Goal: Task Accomplishment & Management: Use online tool/utility

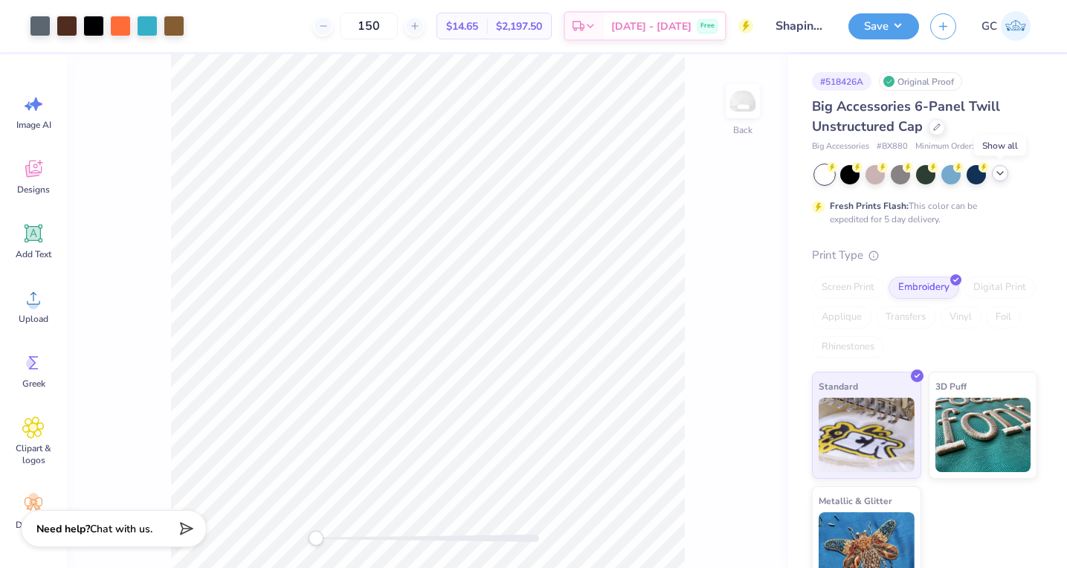
click at [1001, 173] on polyline at bounding box center [1000, 173] width 6 height 3
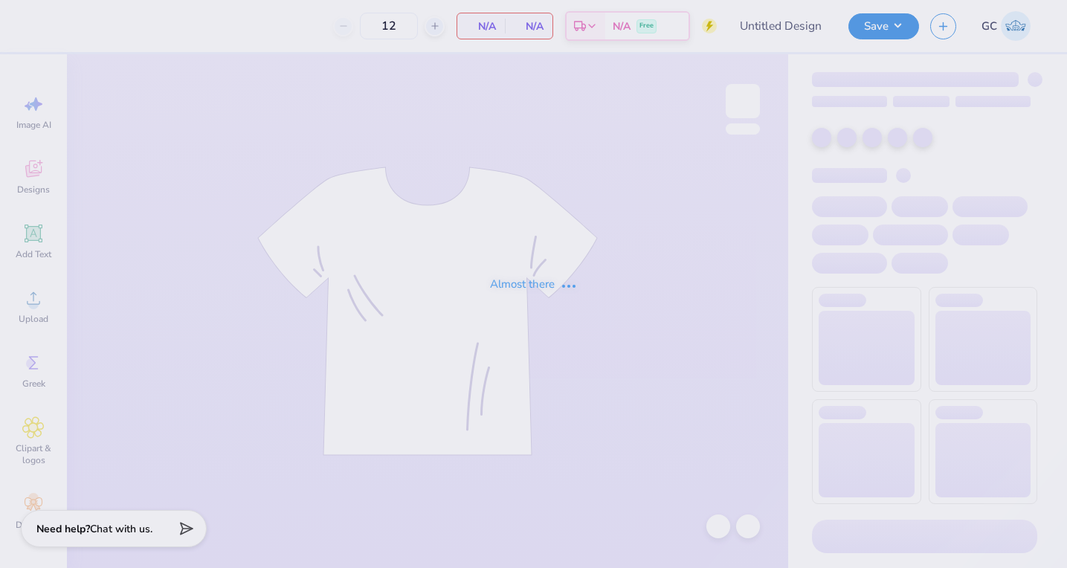
type input "Shaping Conference"
type input "48"
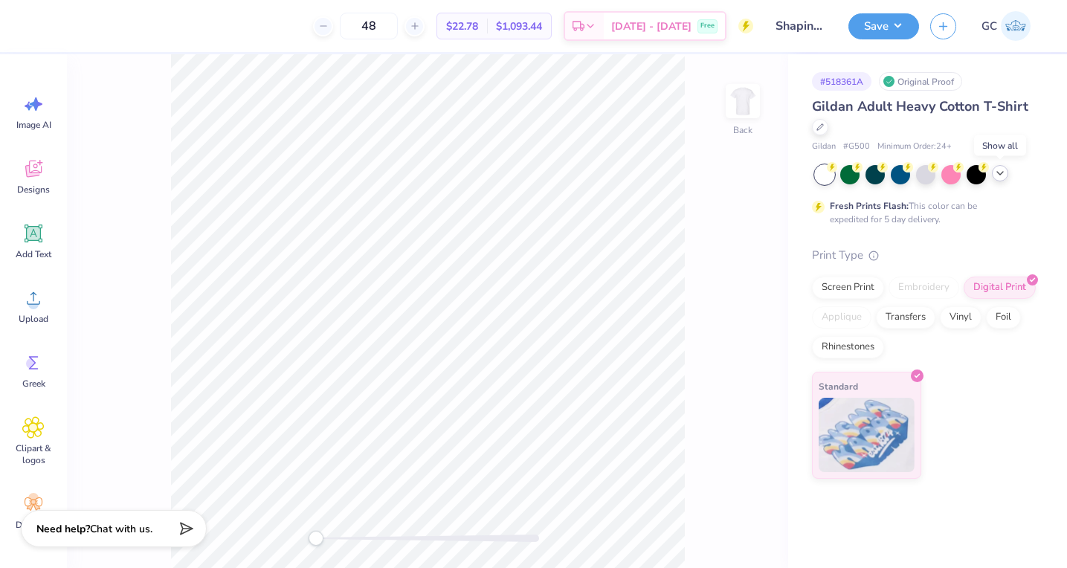
click at [999, 173] on icon at bounding box center [1000, 173] width 12 height 12
click at [1000, 172] on icon at bounding box center [1000, 173] width 12 height 12
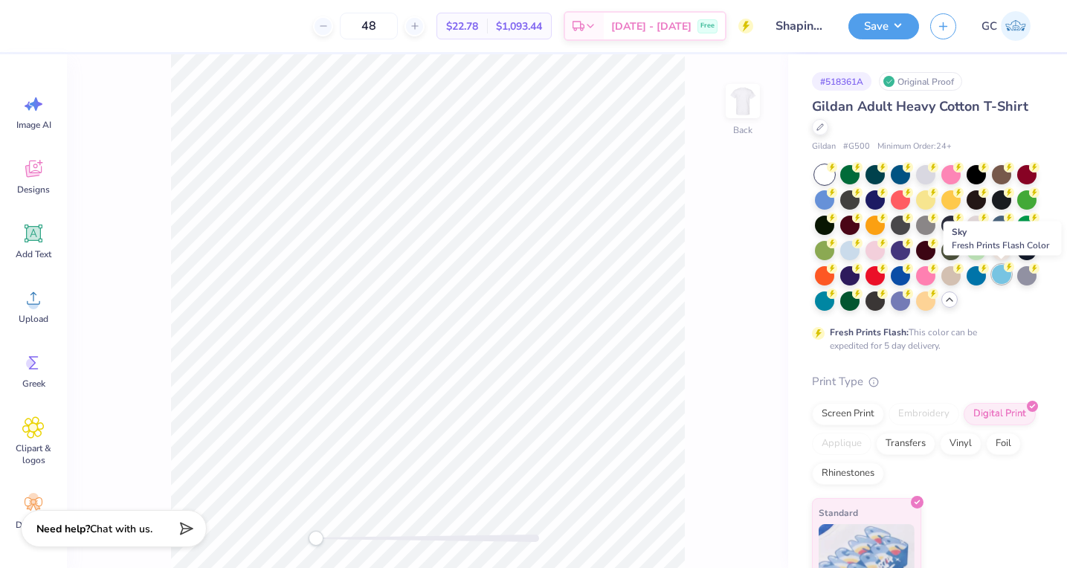
click at [1000, 281] on div at bounding box center [1001, 274] width 19 height 19
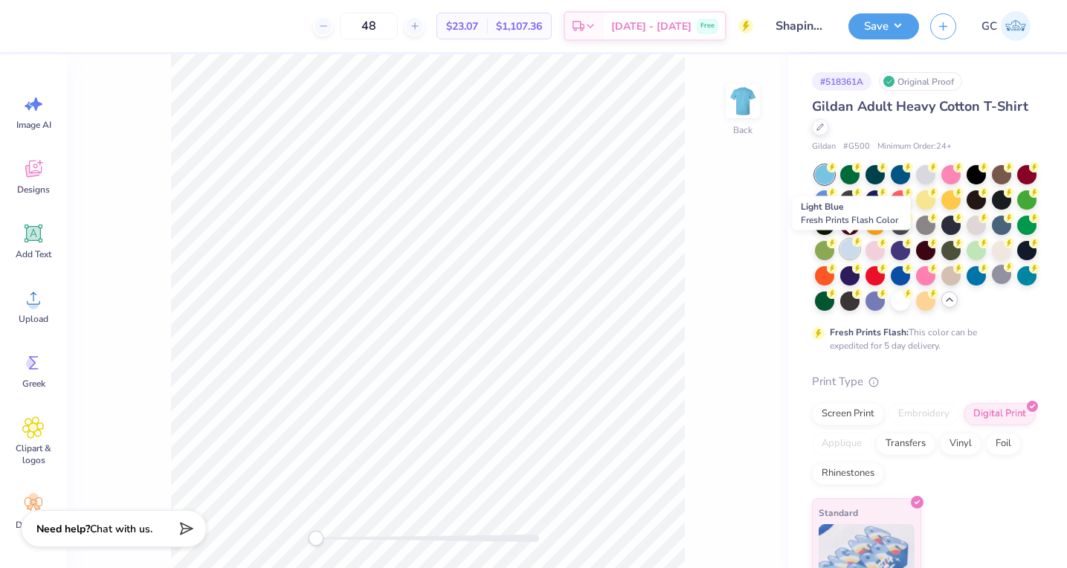
click at [846, 248] on div at bounding box center [849, 248] width 19 height 19
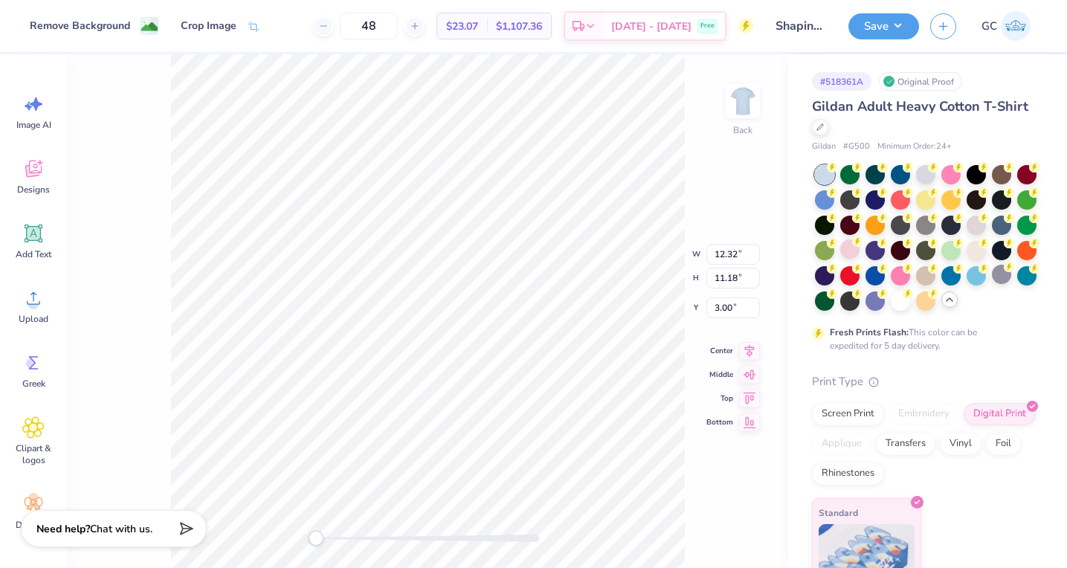
type input "4.54"
type input "4.12"
type input "10.06"
type input "3.38"
type input "3.06"
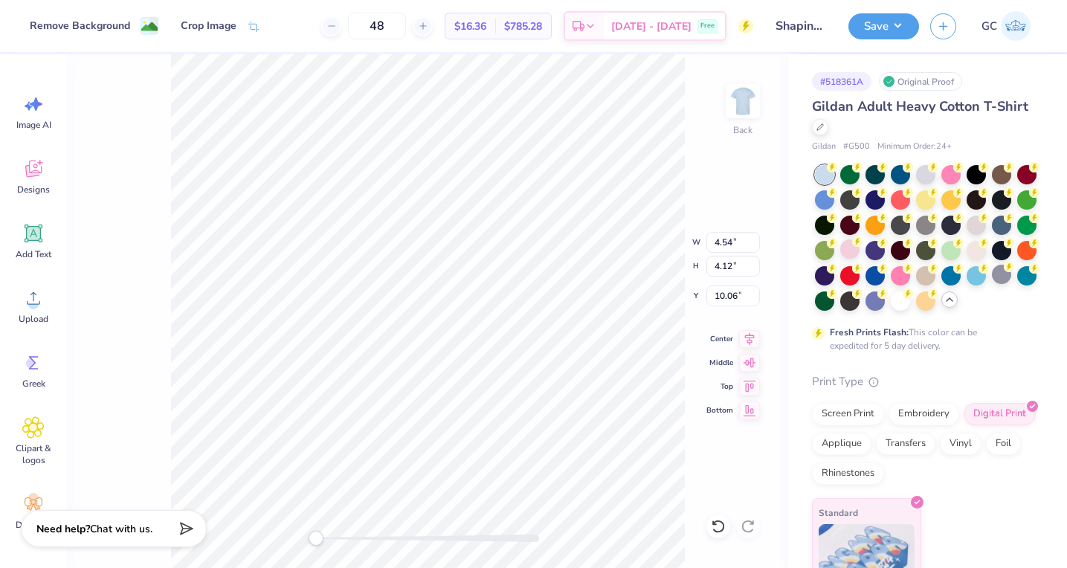
type input "11.11"
drag, startPoint x: 316, startPoint y: 536, endPoint x: 355, endPoint y: 534, distance: 38.7
click at [332, 534] on div "Accessibility label" at bounding box center [325, 538] width 15 height 15
drag, startPoint x: 356, startPoint y: 542, endPoint x: 315, endPoint y: 539, distance: 41.0
click at [315, 539] on div "Accessibility label" at bounding box center [316, 538] width 15 height 15
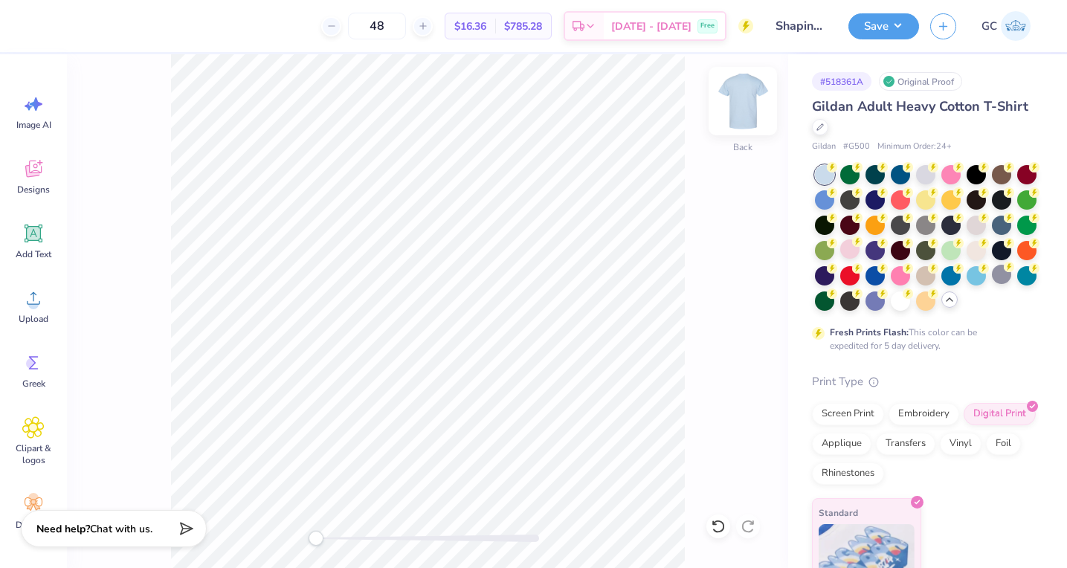
click at [753, 96] on img at bounding box center [742, 100] width 59 height 59
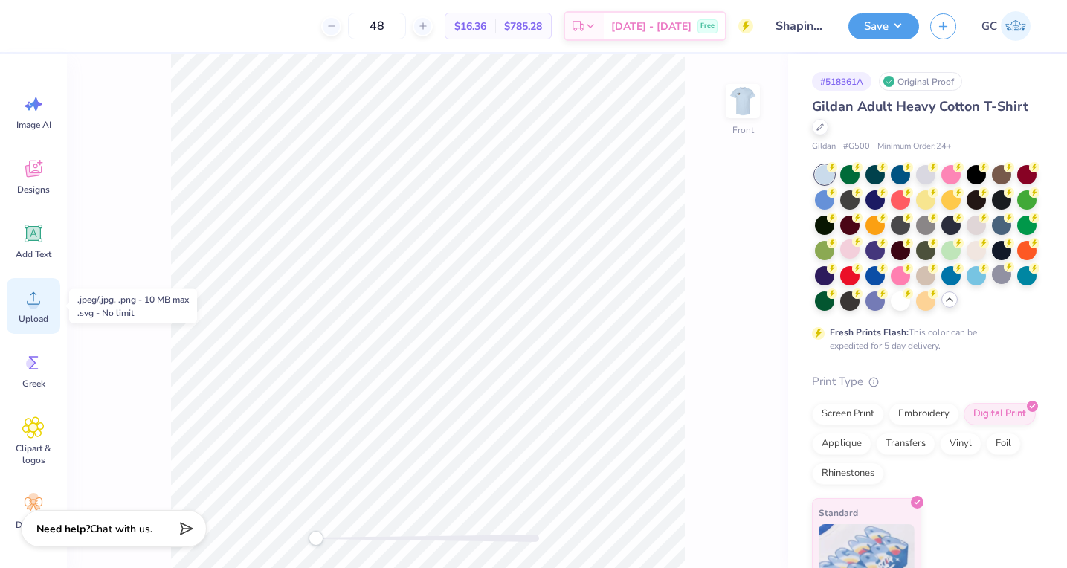
click at [34, 306] on circle at bounding box center [33, 304] width 10 height 10
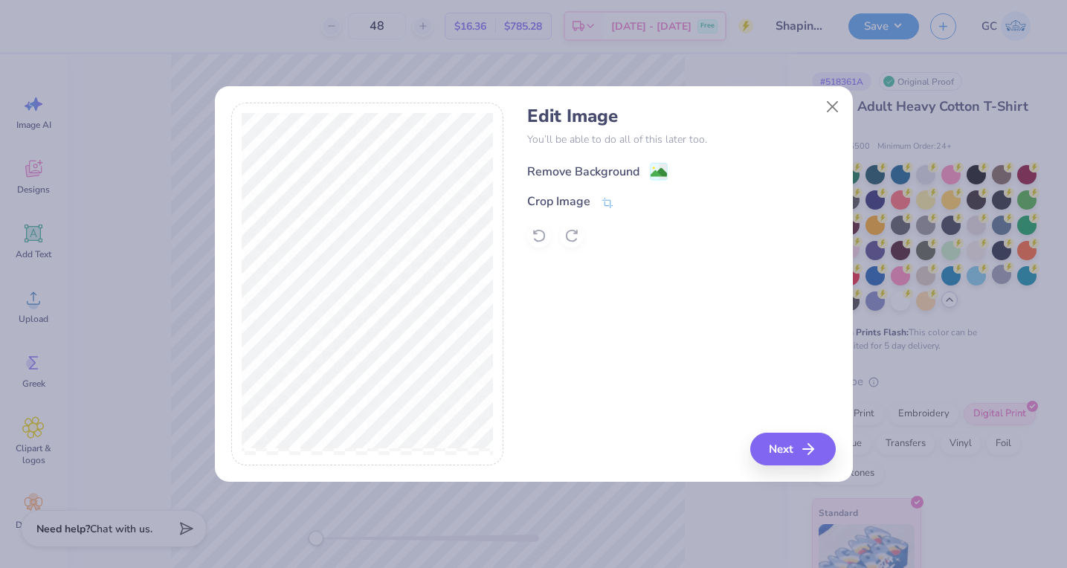
click at [657, 175] on image at bounding box center [659, 172] width 16 height 16
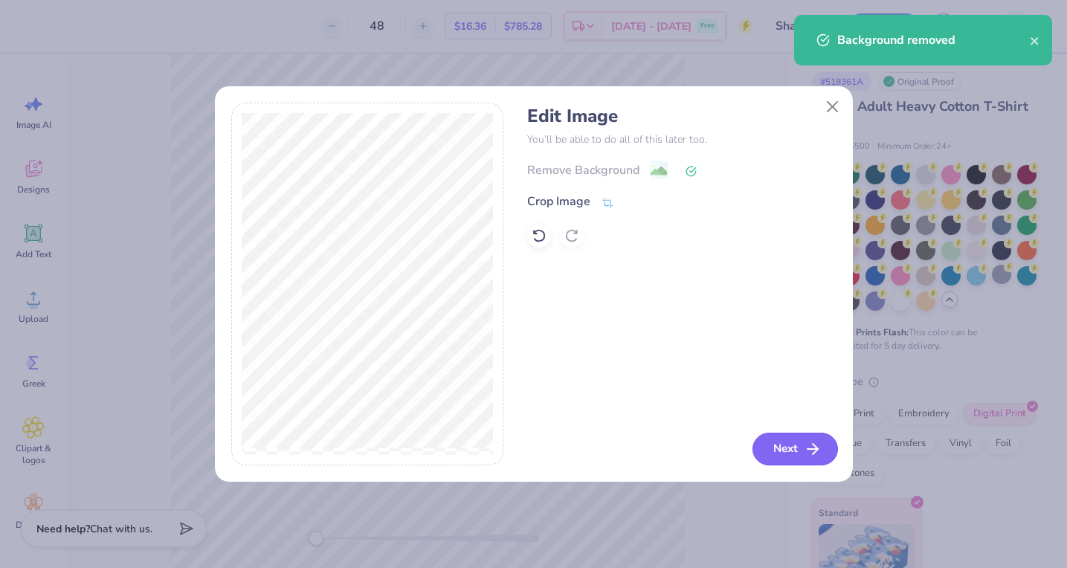
click at [787, 454] on button "Next" at bounding box center [796, 449] width 86 height 33
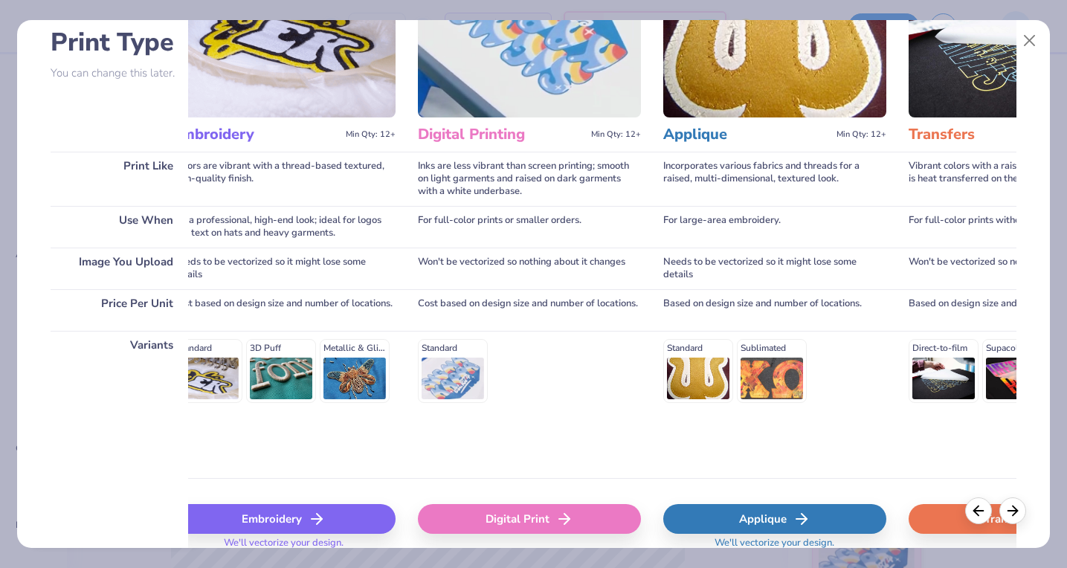
scroll to position [0, 274]
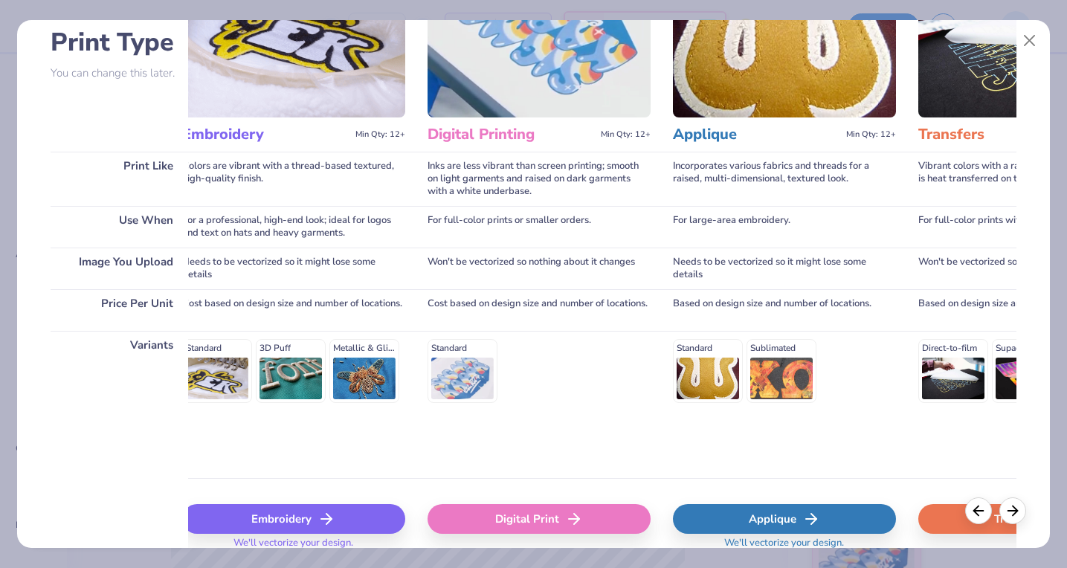
click at [565, 511] on icon at bounding box center [574, 519] width 18 height 18
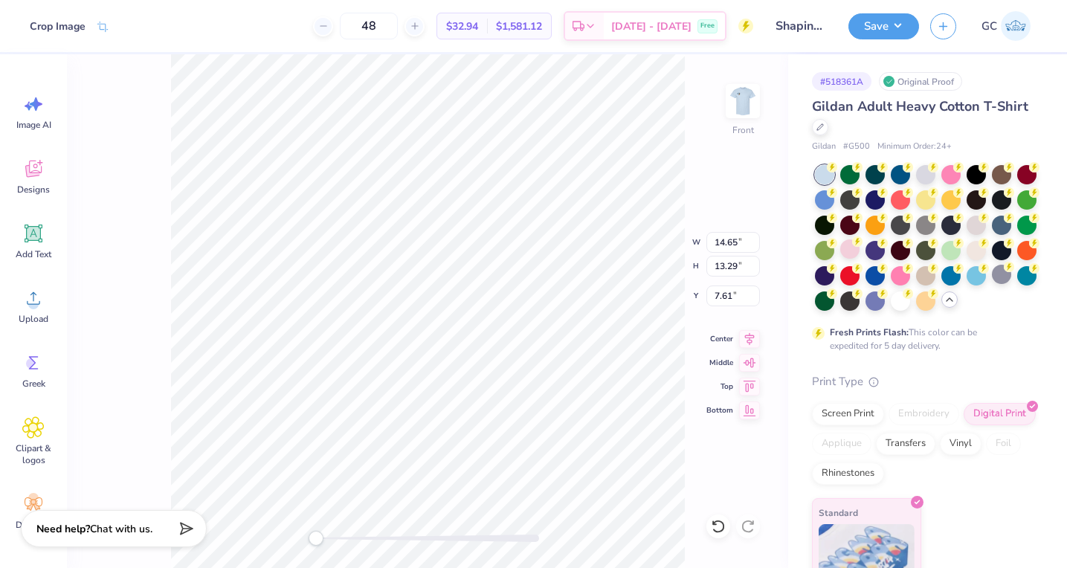
type input "11.59"
type input "10.51"
type input "10.38"
click at [752, 384] on icon at bounding box center [749, 385] width 21 height 18
click at [747, 367] on icon at bounding box center [749, 361] width 21 height 18
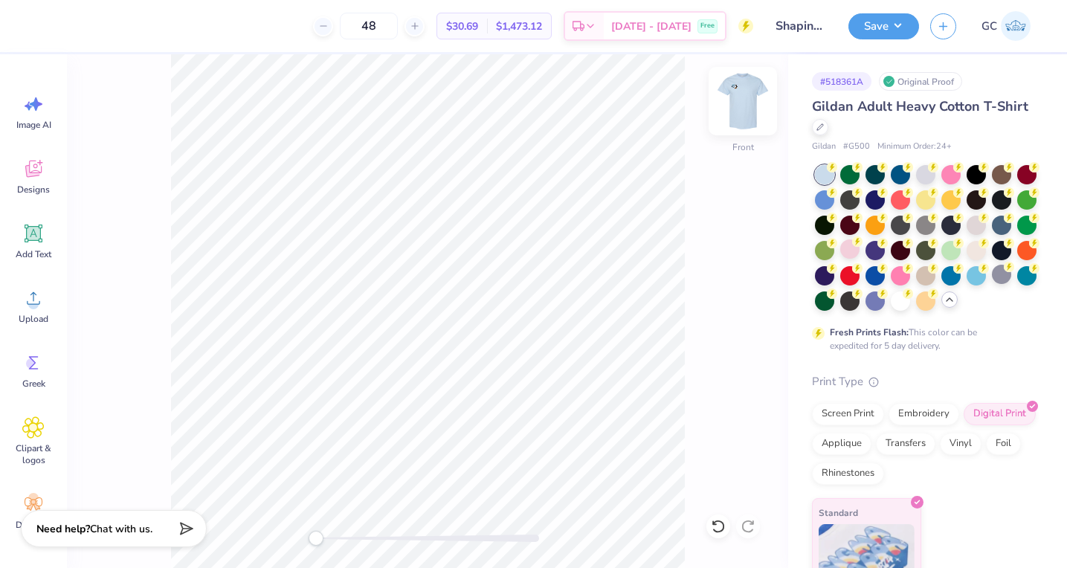
click at [743, 88] on img at bounding box center [742, 100] width 59 height 59
click at [889, 30] on button "Save" at bounding box center [884, 24] width 71 height 26
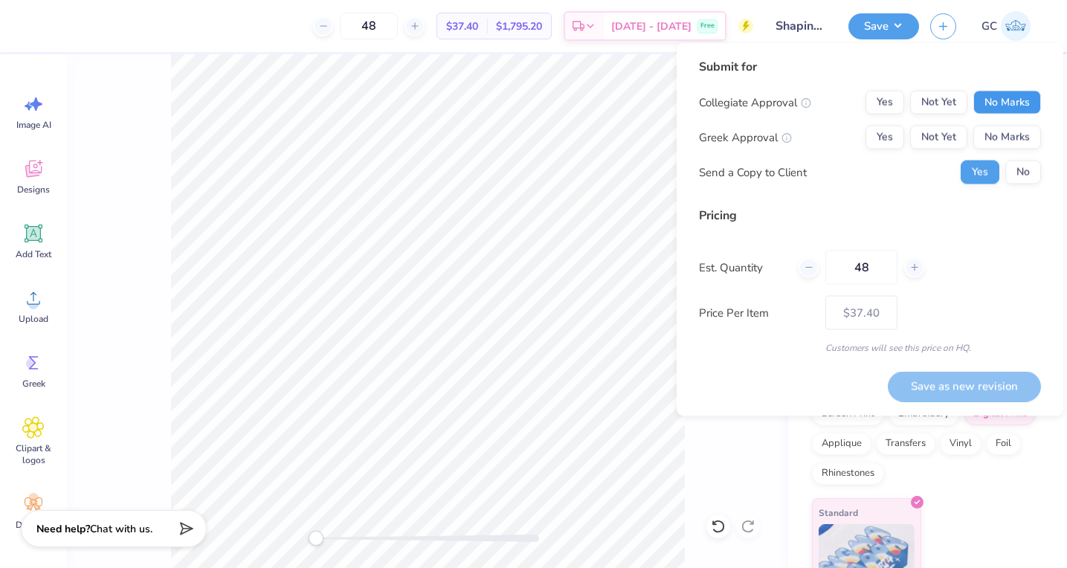
click at [1026, 107] on button "No Marks" at bounding box center [1007, 103] width 68 height 24
click at [1016, 136] on button "No Marks" at bounding box center [1007, 138] width 68 height 24
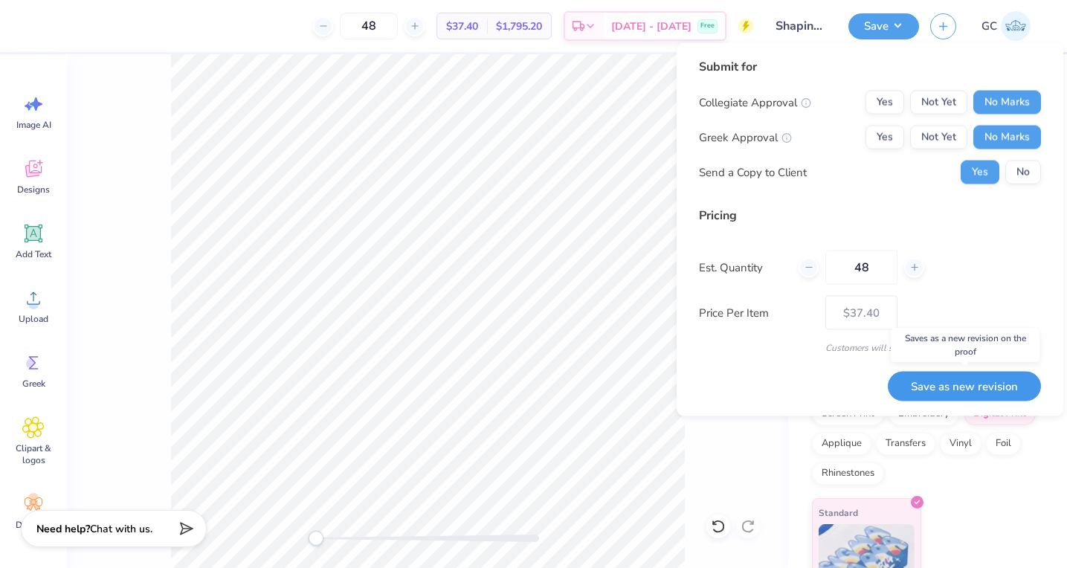
click at [972, 381] on button "Save as new revision" at bounding box center [964, 386] width 153 height 30
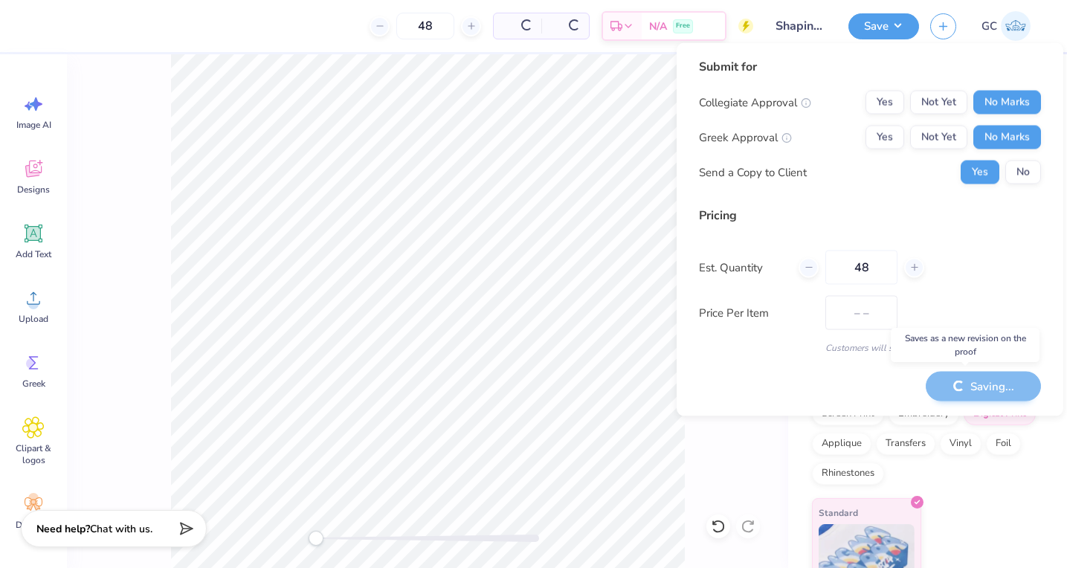
type input "$37.40"
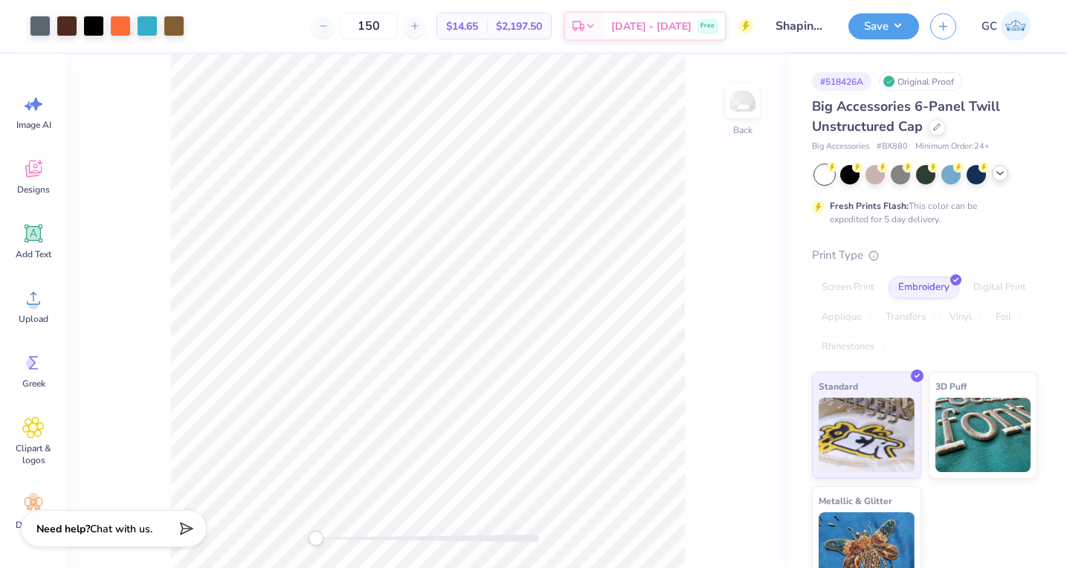
click at [997, 176] on icon at bounding box center [1000, 173] width 12 height 12
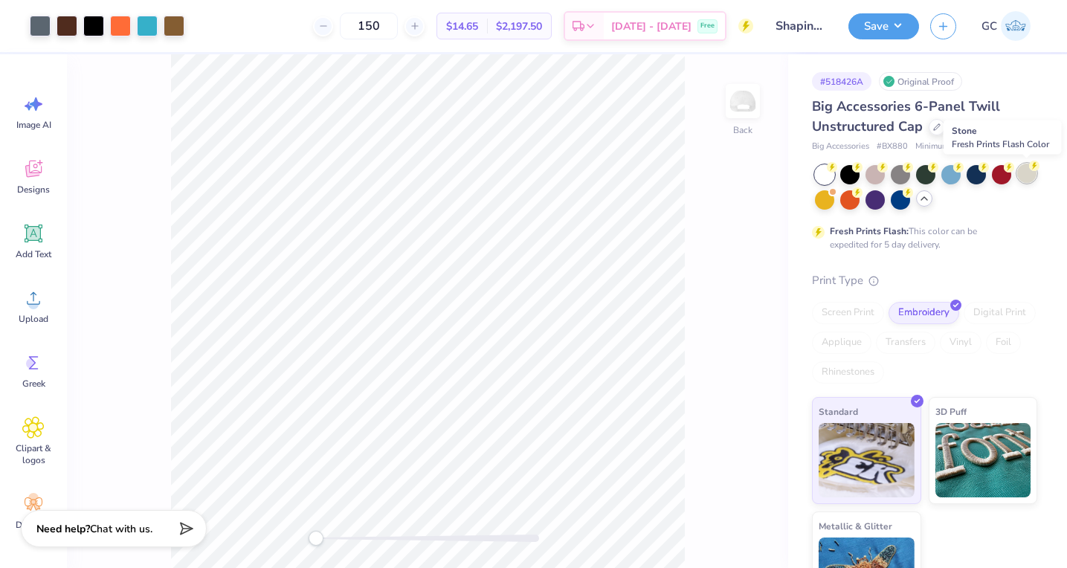
click at [1026, 178] on div at bounding box center [1026, 173] width 19 height 19
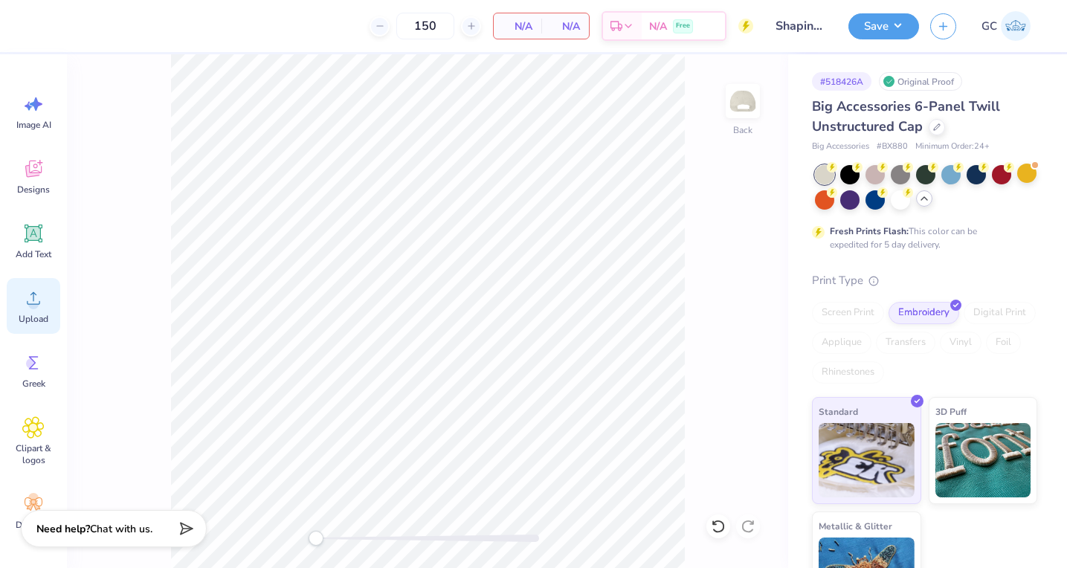
click at [36, 310] on div "Upload" at bounding box center [34, 306] width 54 height 56
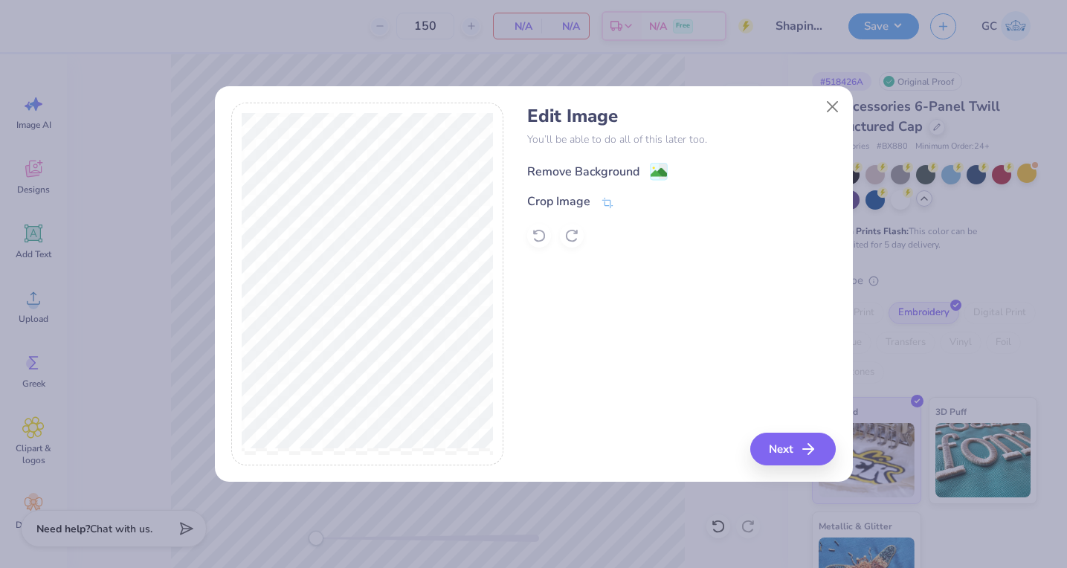
click at [661, 166] on image at bounding box center [659, 172] width 16 height 16
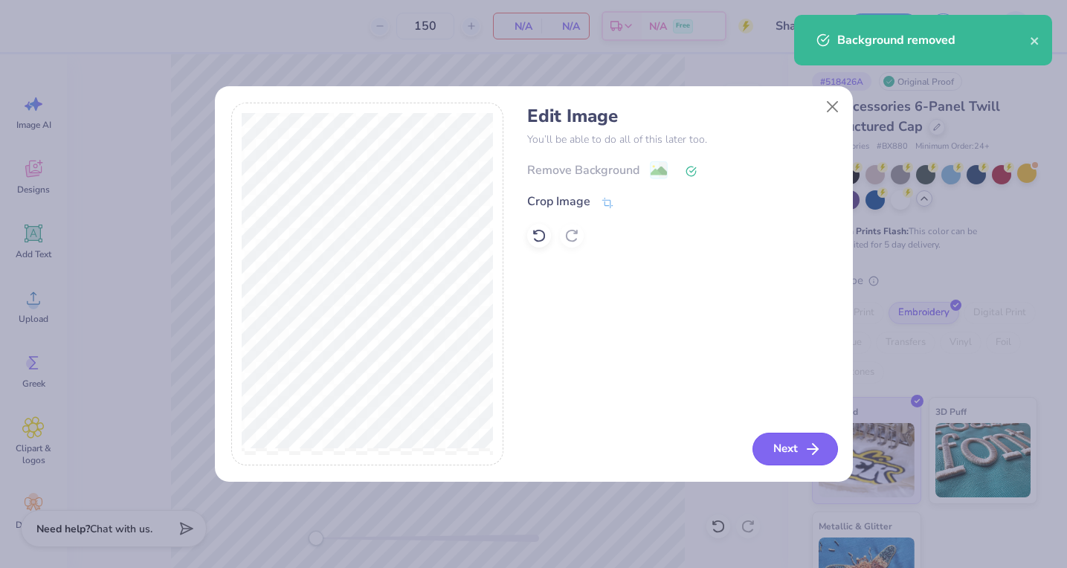
click at [784, 456] on button "Next" at bounding box center [796, 449] width 86 height 33
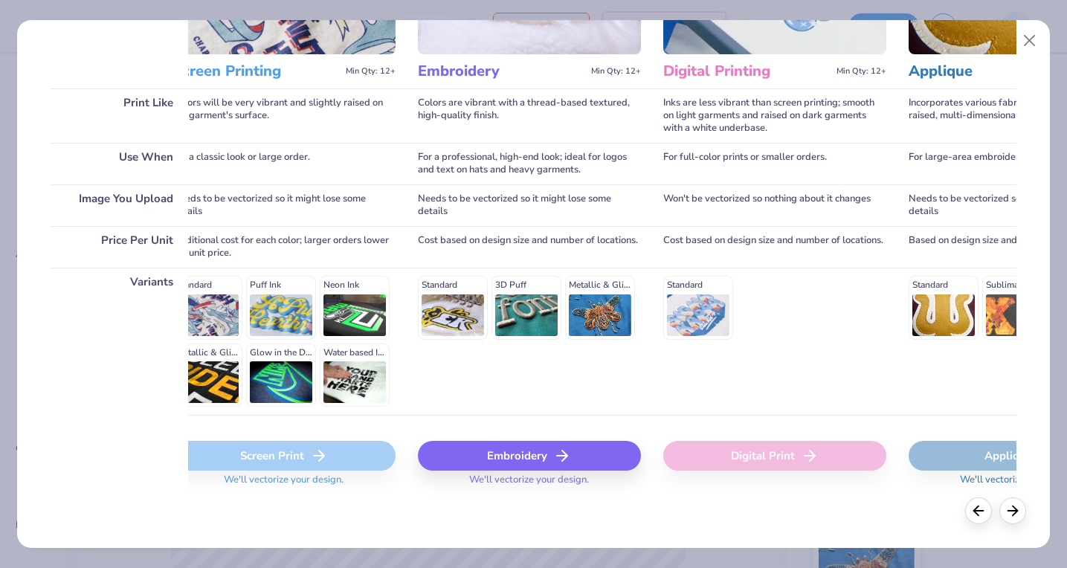
scroll to position [0, 54]
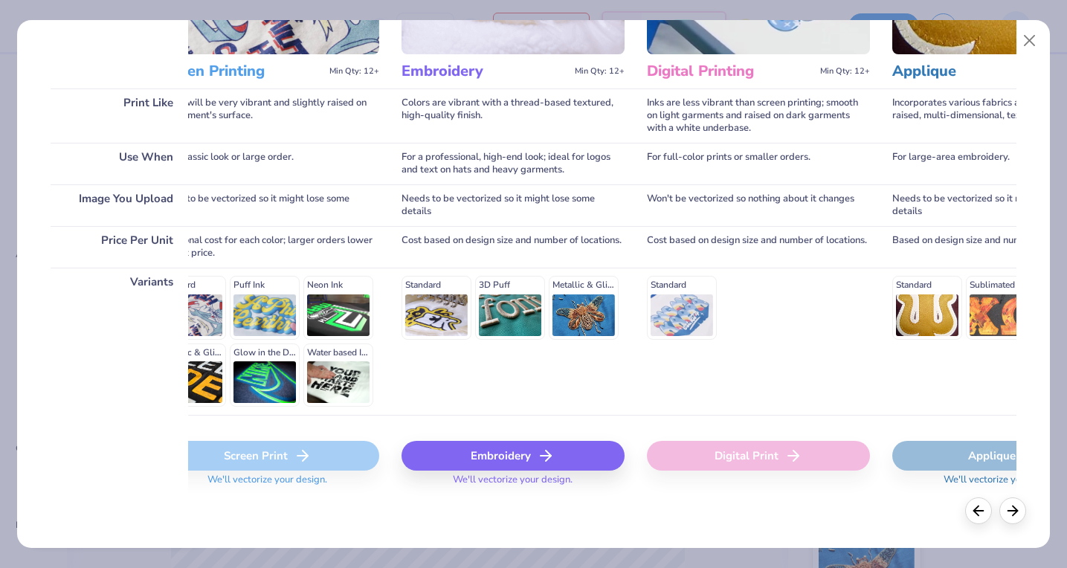
click at [542, 463] on icon at bounding box center [546, 456] width 18 height 18
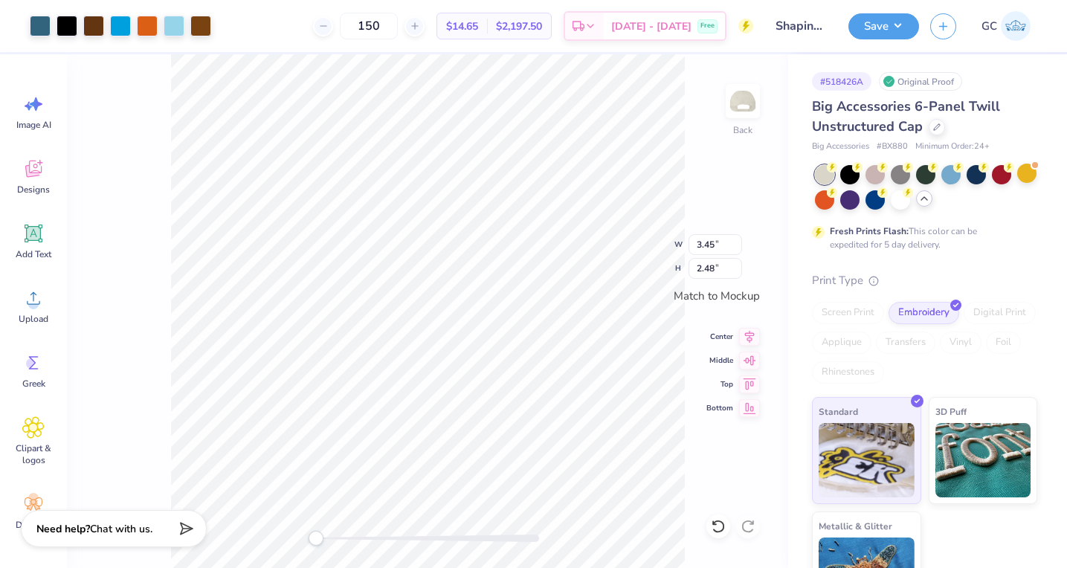
click at [158, 306] on div "Back W 3.45 3.45 " H 2.48 2.48 " Match to Mockup Center Middle Top Bottom" at bounding box center [427, 311] width 721 height 514
click at [747, 98] on img at bounding box center [742, 100] width 59 height 59
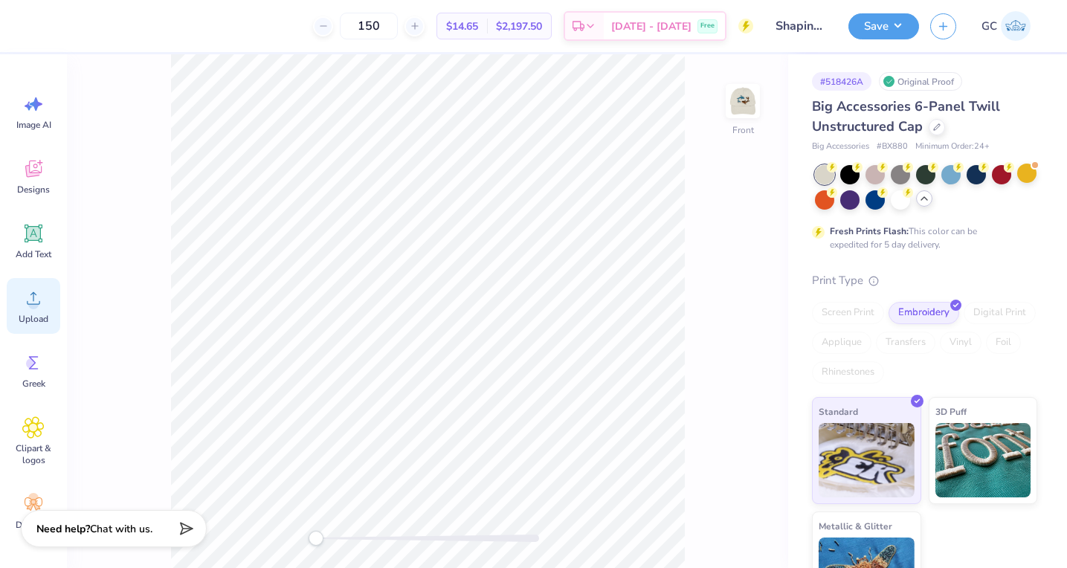
click at [33, 304] on icon at bounding box center [33, 298] width 13 height 13
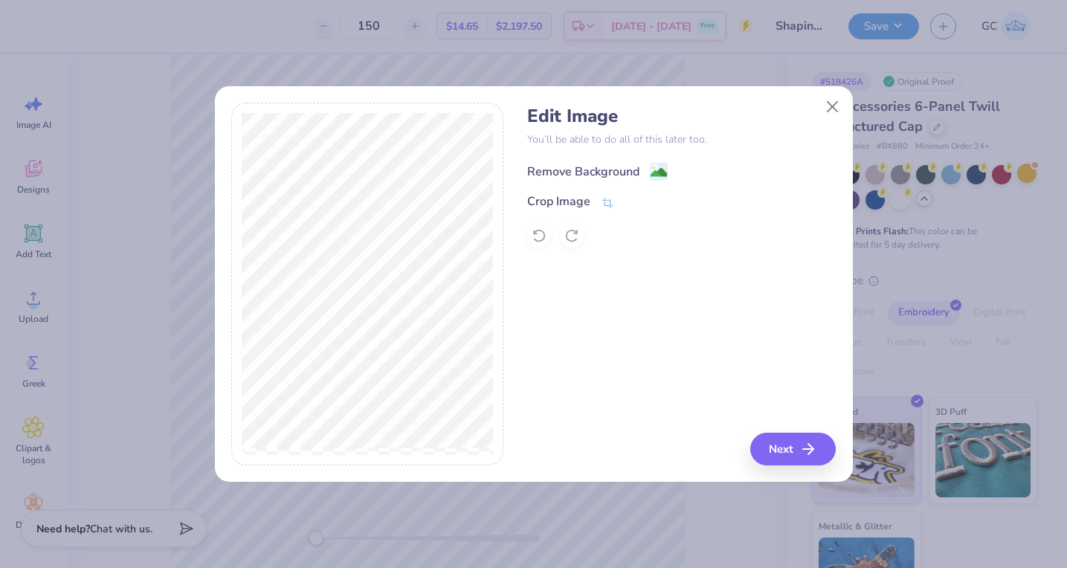
click at [660, 167] on image at bounding box center [659, 172] width 16 height 16
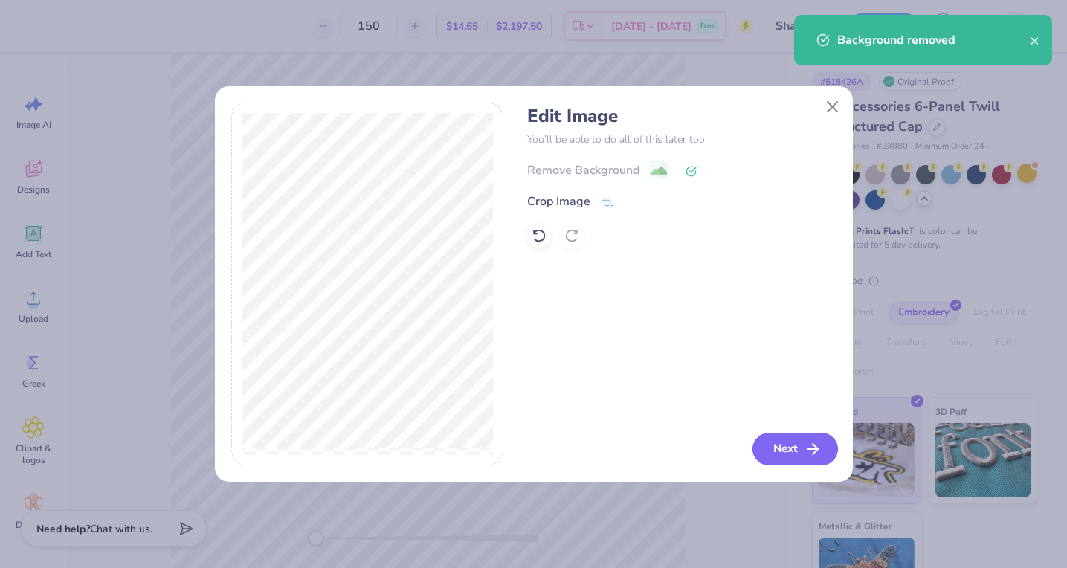
click at [780, 443] on button "Next" at bounding box center [796, 449] width 86 height 33
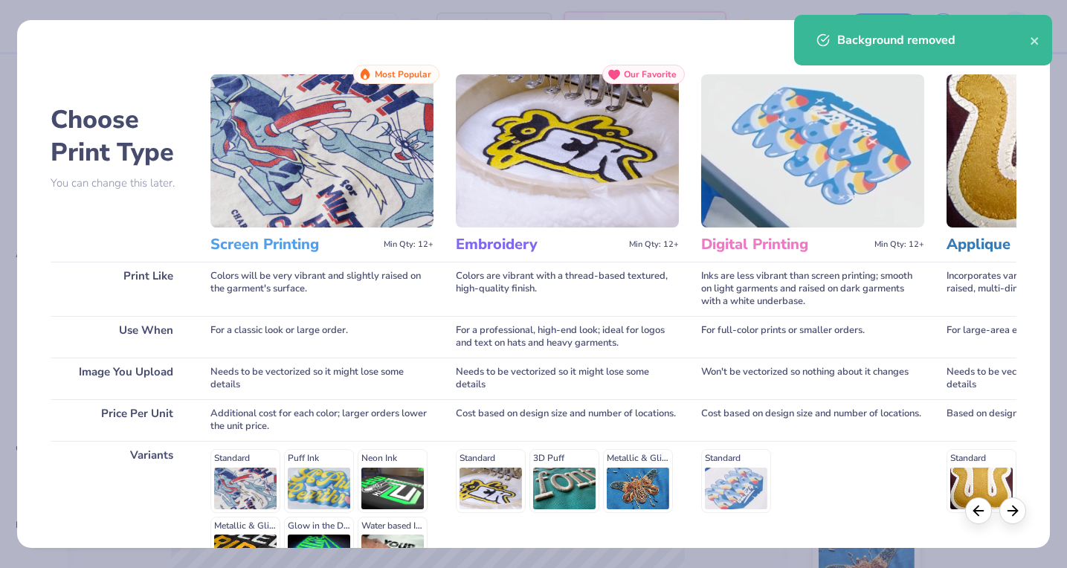
scroll to position [173, 0]
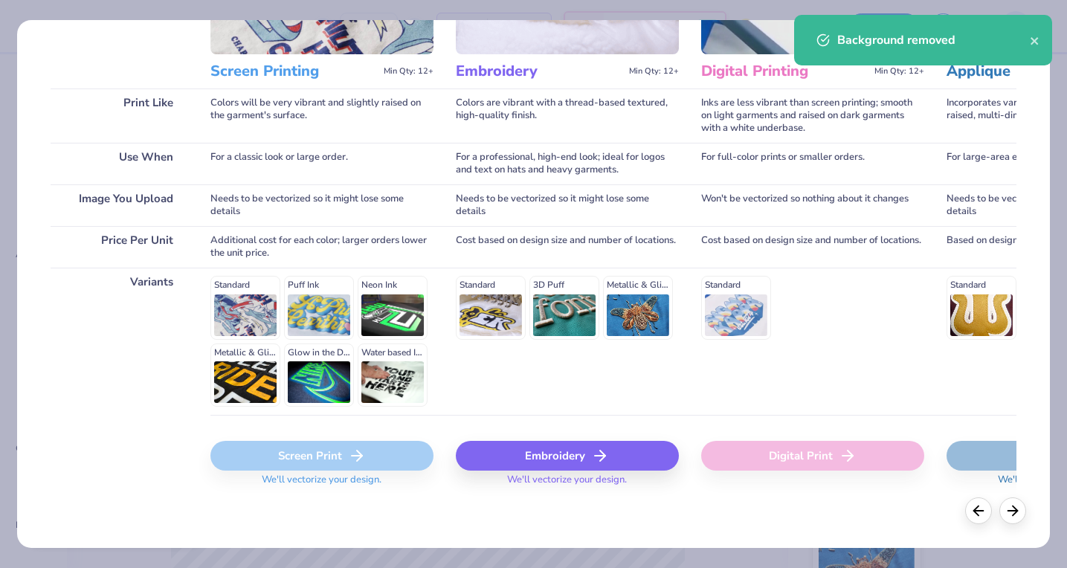
click at [586, 460] on div "Embroidery" at bounding box center [567, 456] width 223 height 30
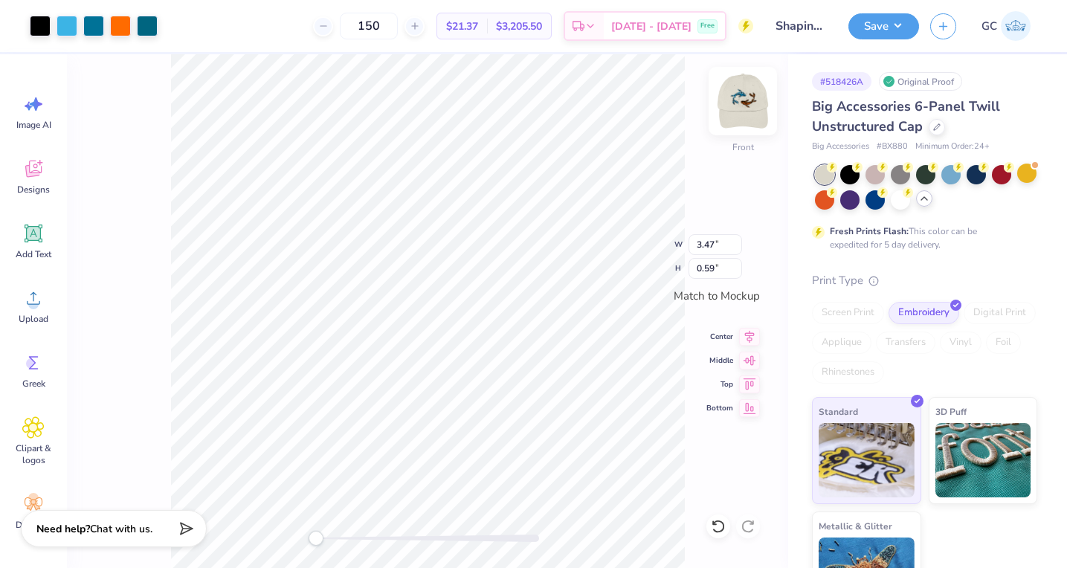
click at [743, 96] on img at bounding box center [742, 100] width 59 height 59
type input "3.67"
type input "0.63"
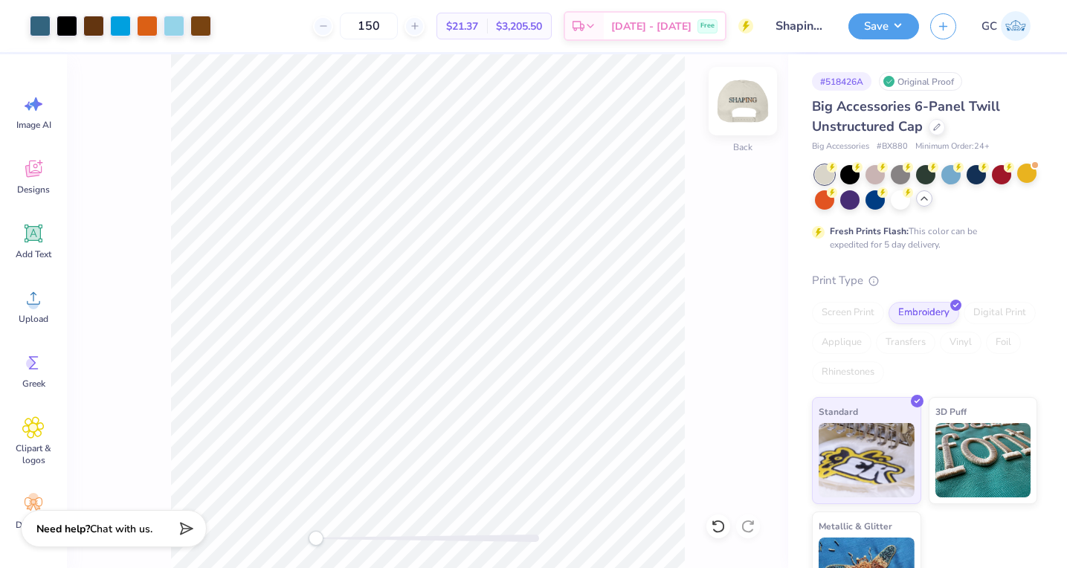
click at [752, 103] on img at bounding box center [742, 100] width 59 height 59
click at [746, 113] on img at bounding box center [742, 100] width 59 height 59
click at [902, 33] on button "Save" at bounding box center [884, 24] width 71 height 26
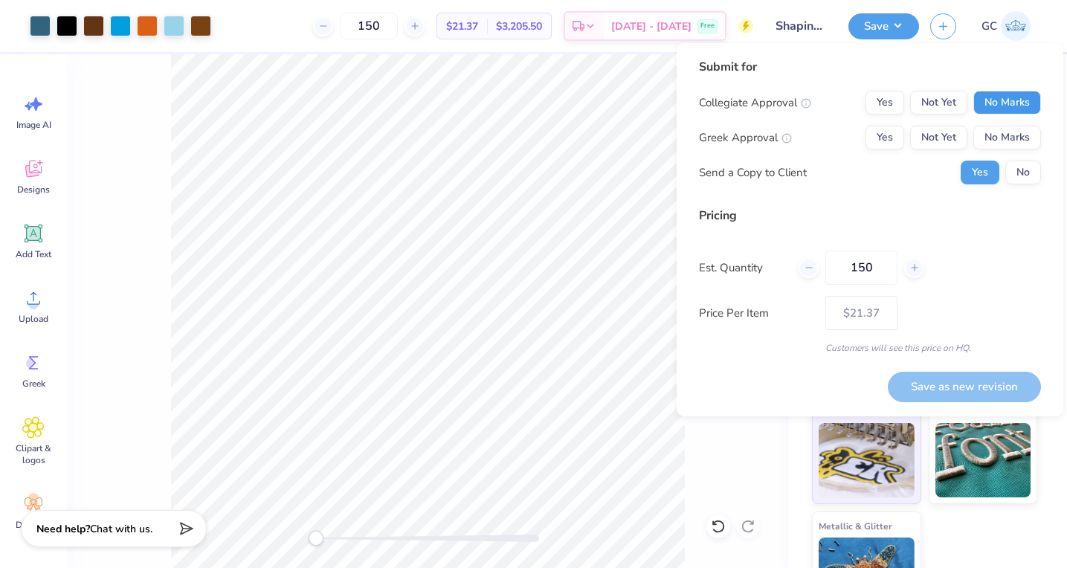
click at [1001, 94] on button "No Marks" at bounding box center [1007, 103] width 68 height 24
click at [1001, 141] on button "No Marks" at bounding box center [1007, 138] width 68 height 24
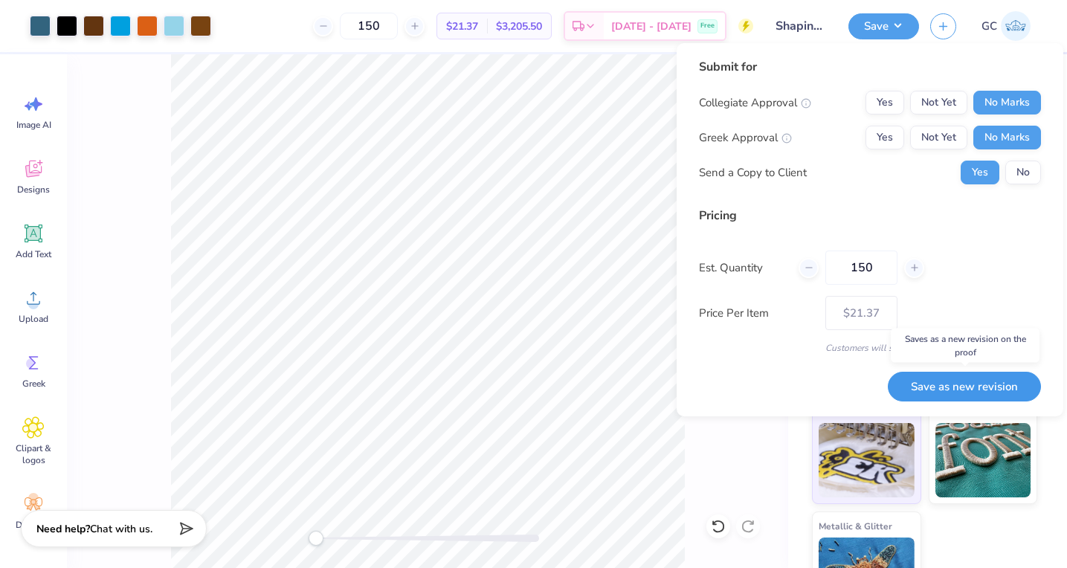
click at [955, 389] on button "Save as new revision" at bounding box center [964, 387] width 153 height 30
type input "$21.37"
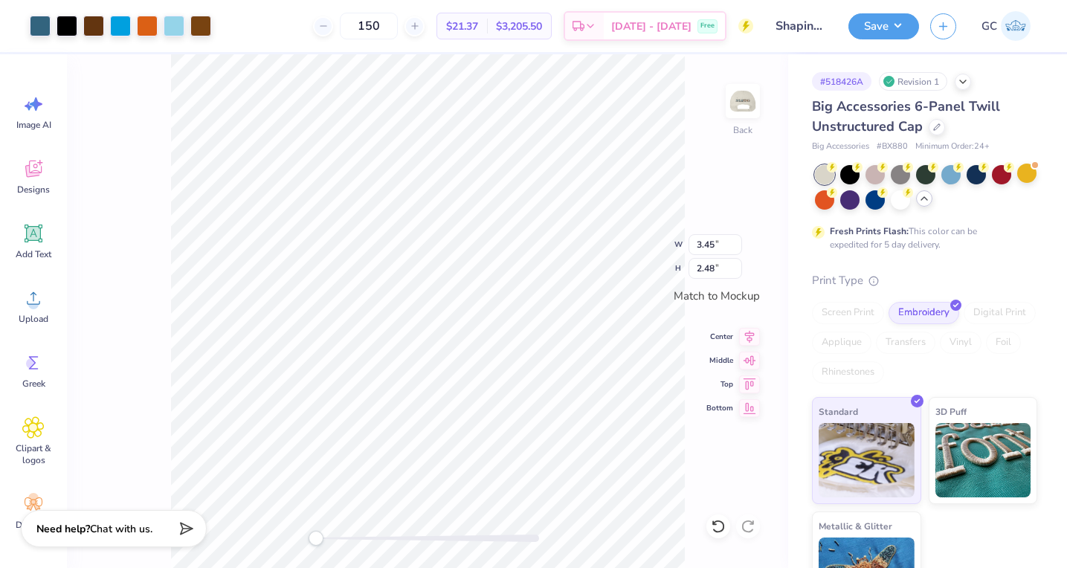
type input "3.03"
type input "2.18"
type input "2.67"
type input "1.92"
click at [742, 114] on img at bounding box center [742, 100] width 59 height 59
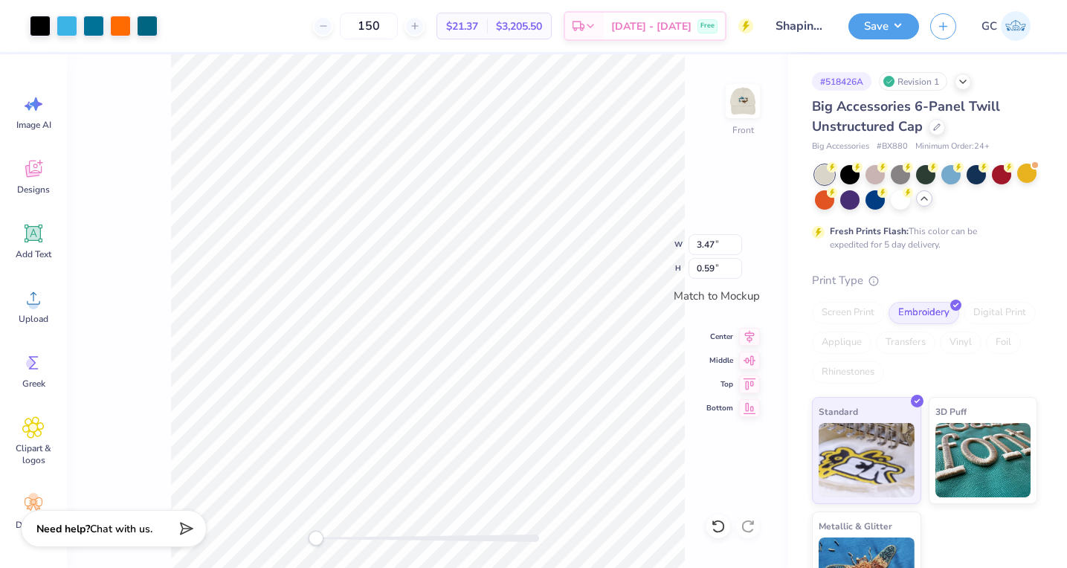
type input "2.88"
type input "0.49"
click at [901, 26] on button "Save" at bounding box center [884, 24] width 71 height 26
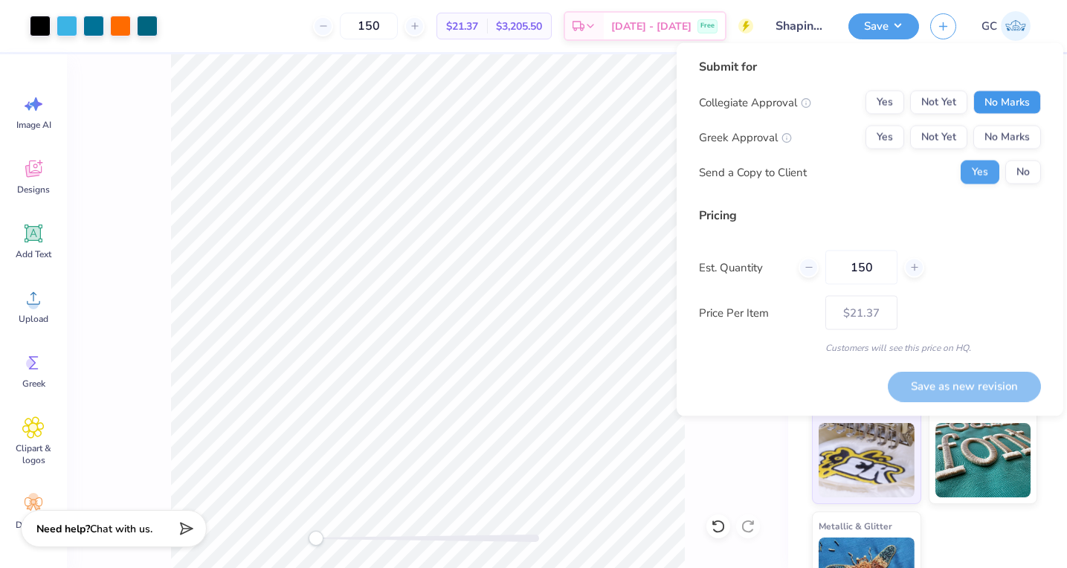
click at [1033, 106] on button "No Marks" at bounding box center [1007, 103] width 68 height 24
click at [1019, 133] on button "No Marks" at bounding box center [1007, 138] width 68 height 24
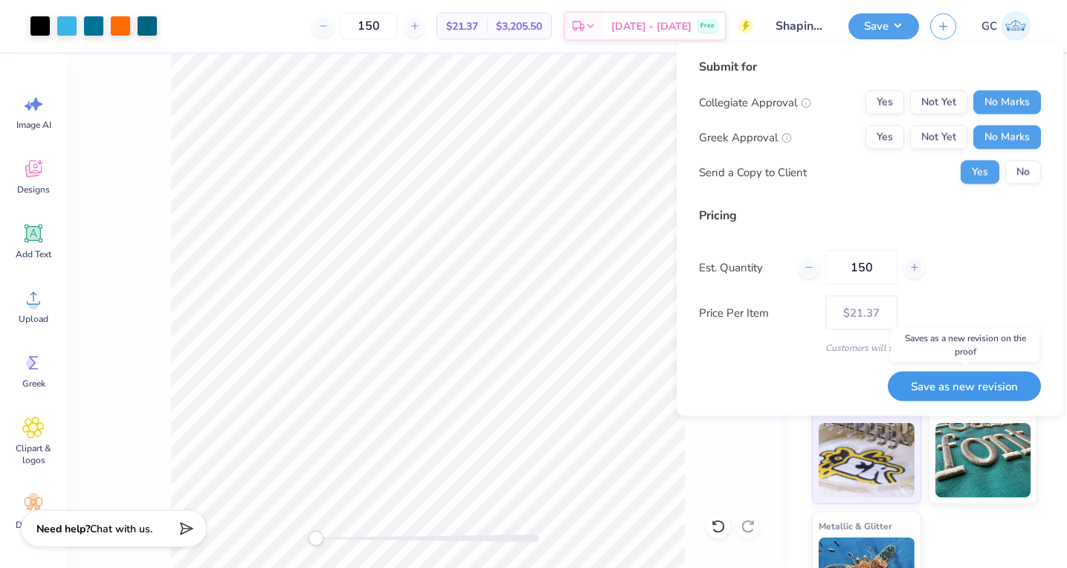
click at [965, 379] on button "Save as new revision" at bounding box center [964, 386] width 153 height 30
type input "$21.37"
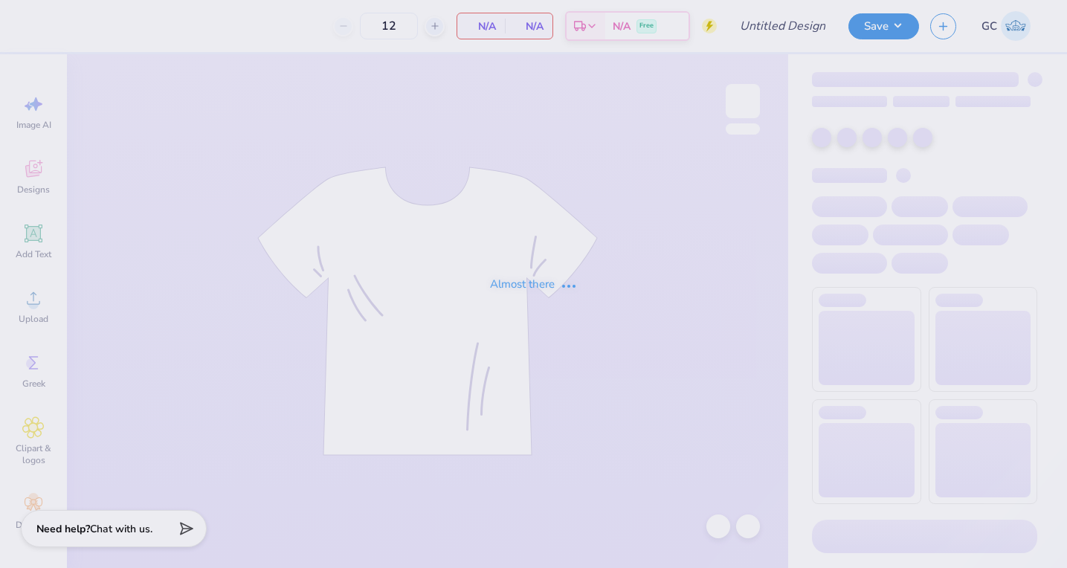
type input "Shaping Conference"
type input "48"
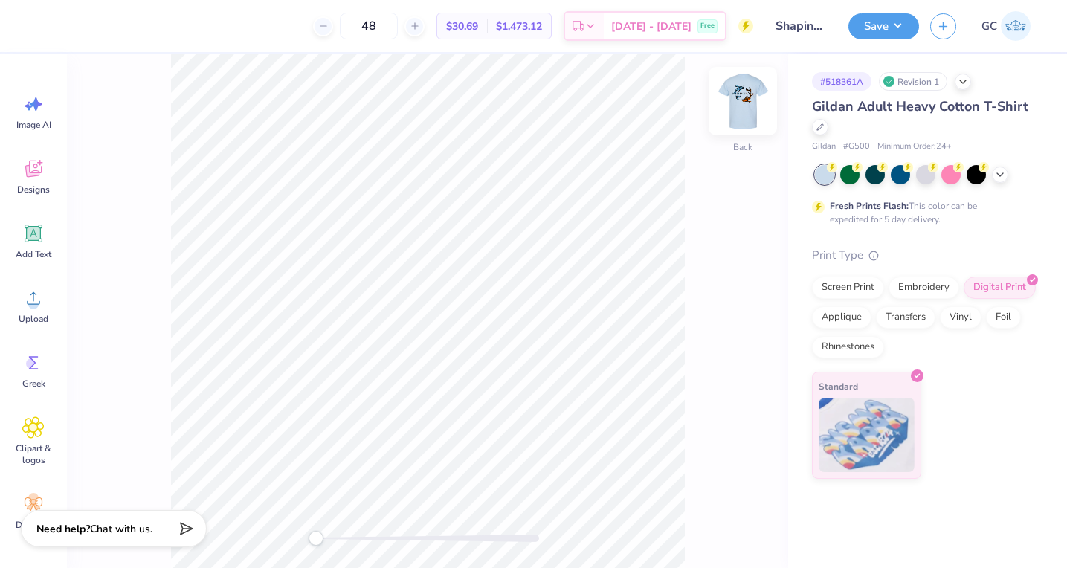
click at [742, 100] on img at bounding box center [742, 100] width 59 height 59
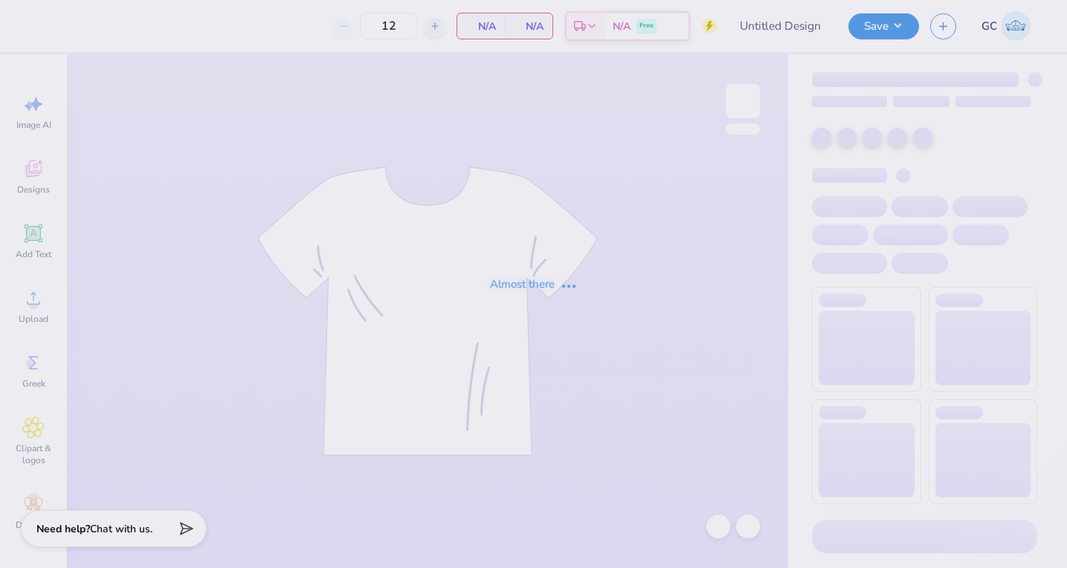
type input "Shaping Conference"
type input "48"
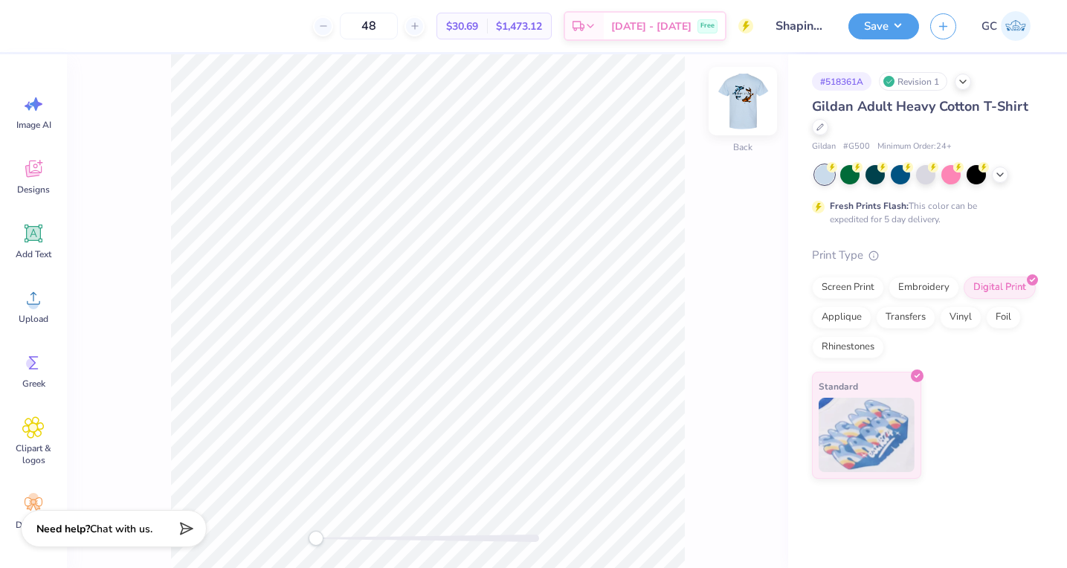
click at [755, 100] on img at bounding box center [742, 100] width 59 height 59
click at [735, 112] on img at bounding box center [742, 100] width 59 height 59
click at [897, 33] on button "Save" at bounding box center [884, 24] width 71 height 26
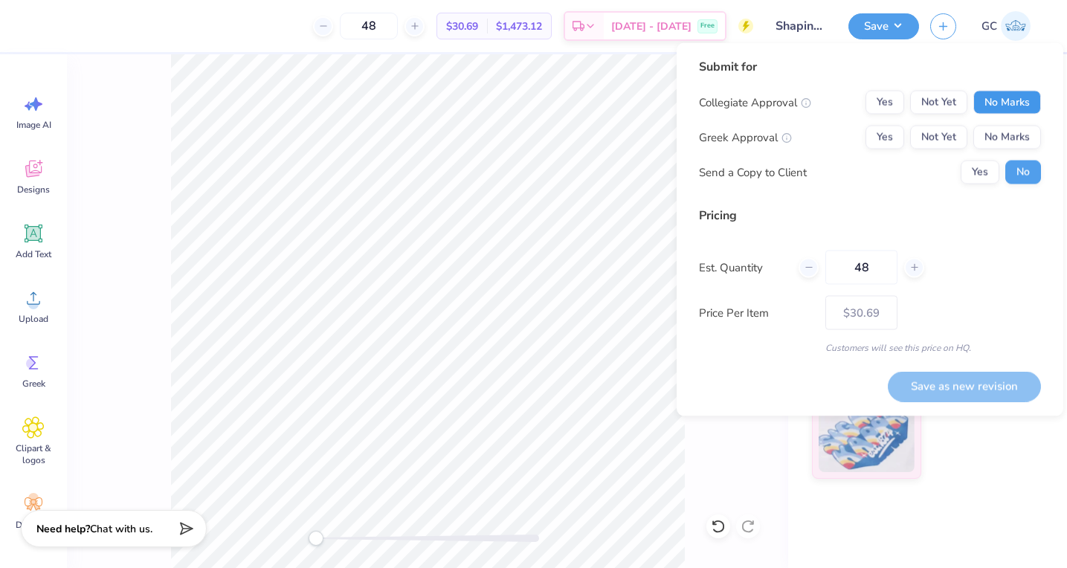
click at [1012, 112] on button "No Marks" at bounding box center [1007, 103] width 68 height 24
click at [1012, 133] on button "No Marks" at bounding box center [1007, 138] width 68 height 24
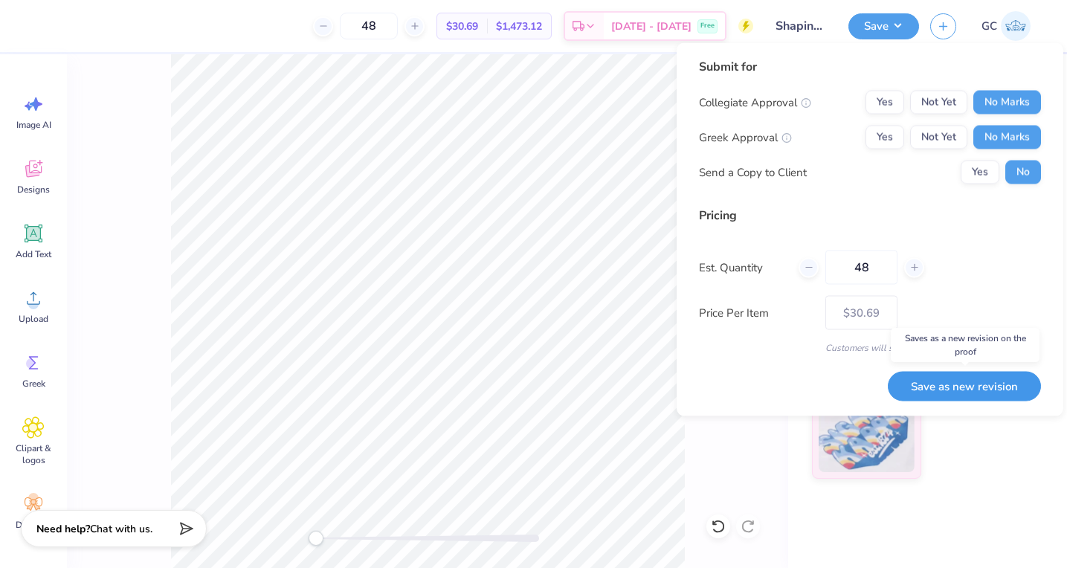
click at [976, 384] on button "Save as new revision" at bounding box center [964, 386] width 153 height 30
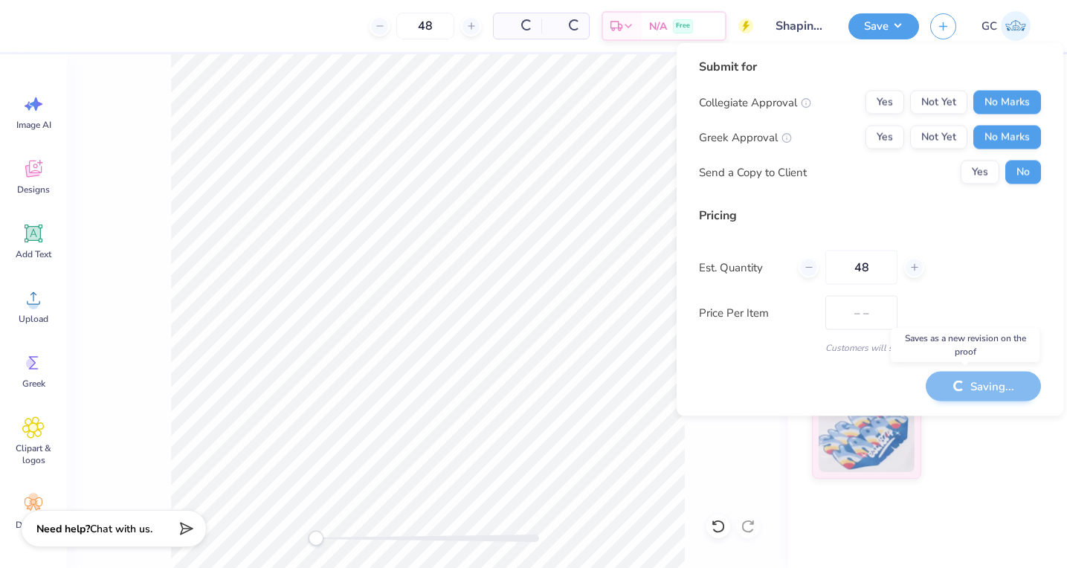
type input "$30.69"
